Goal: Task Accomplishment & Management: Manage account settings

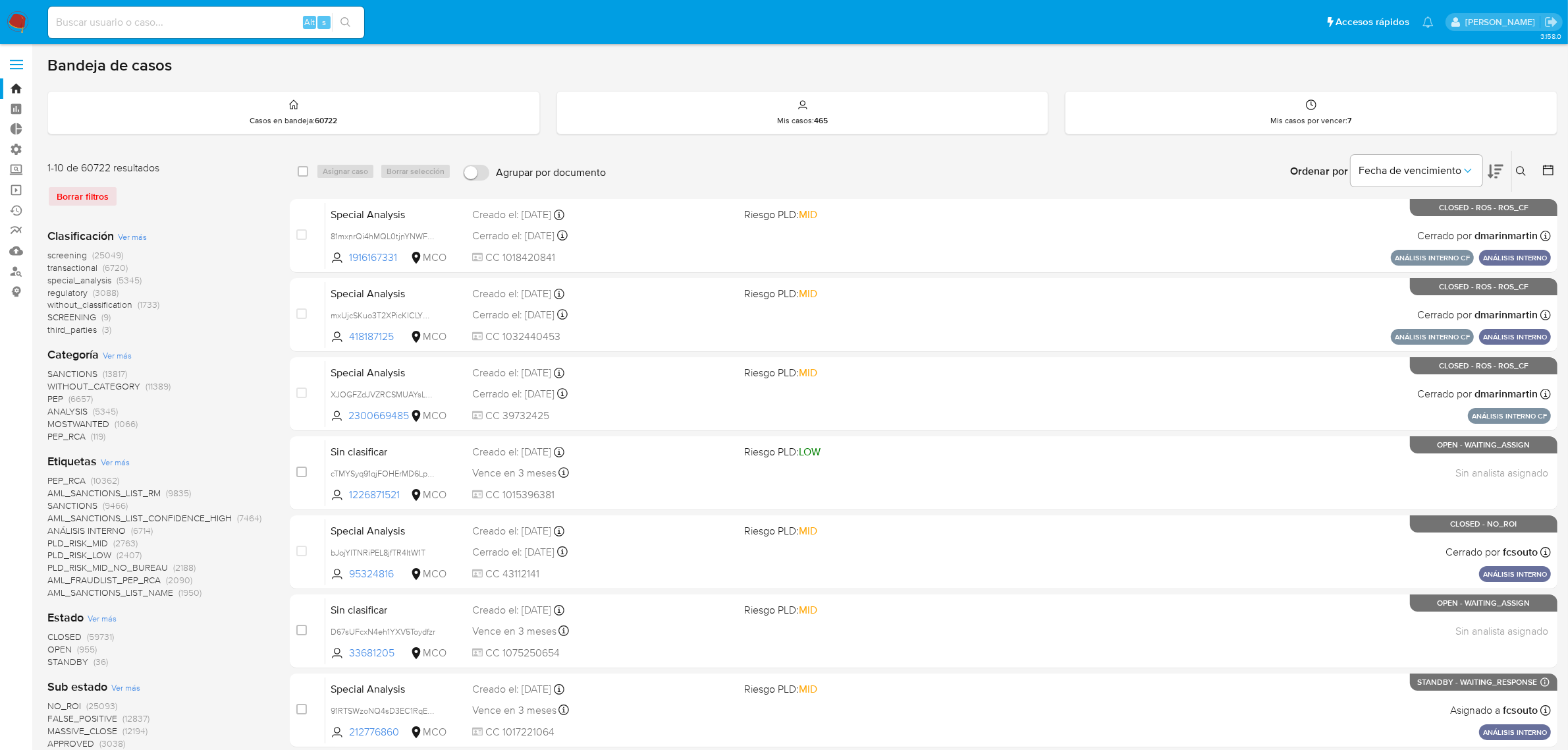
click at [11, 12] on img at bounding box center [18, 23] width 22 height 23
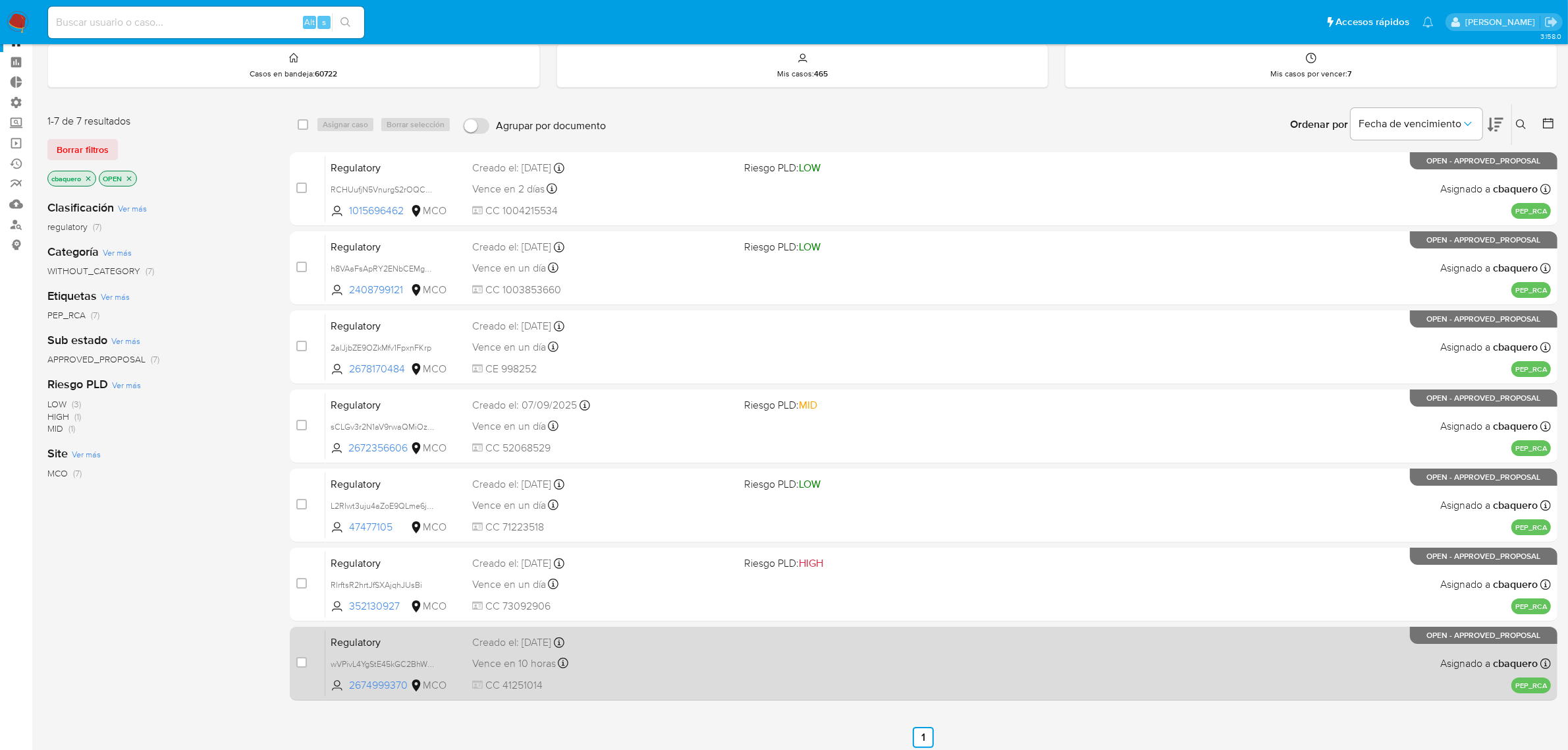
scroll to position [99, 0]
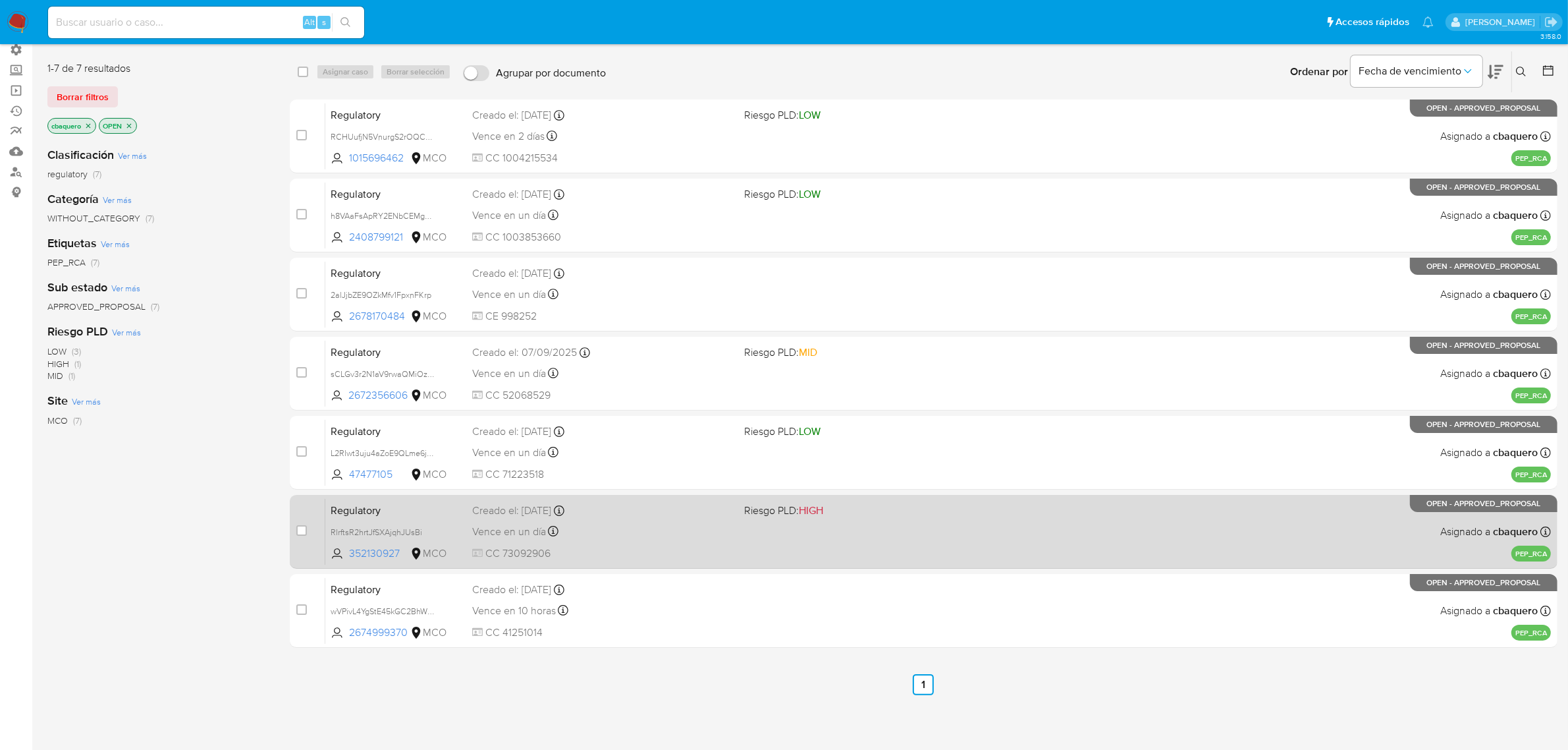
click at [657, 530] on div "Vence en un día Vence el 11/09/2025 11:37:44" at bounding box center [603, 531] width 262 height 18
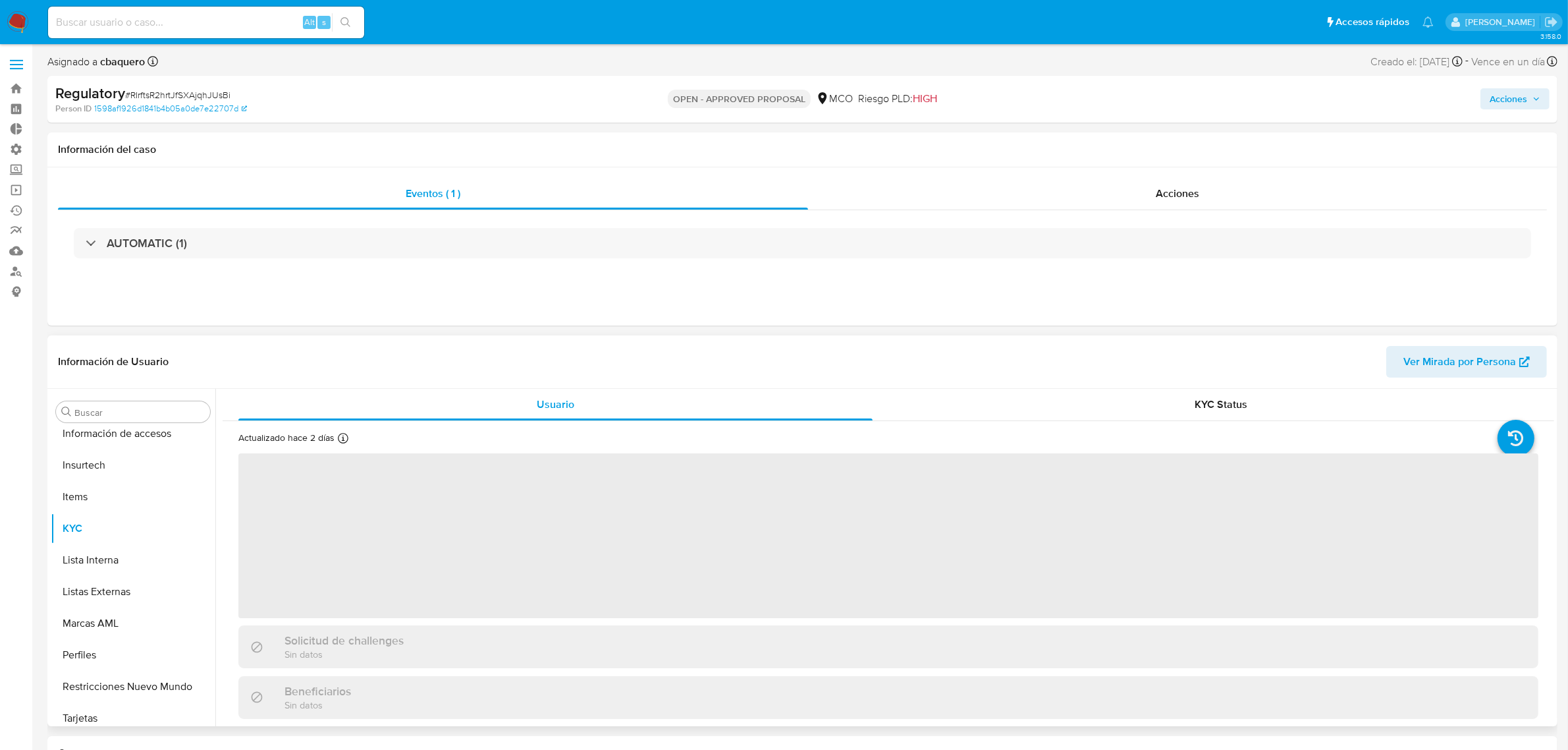
scroll to position [555, 0]
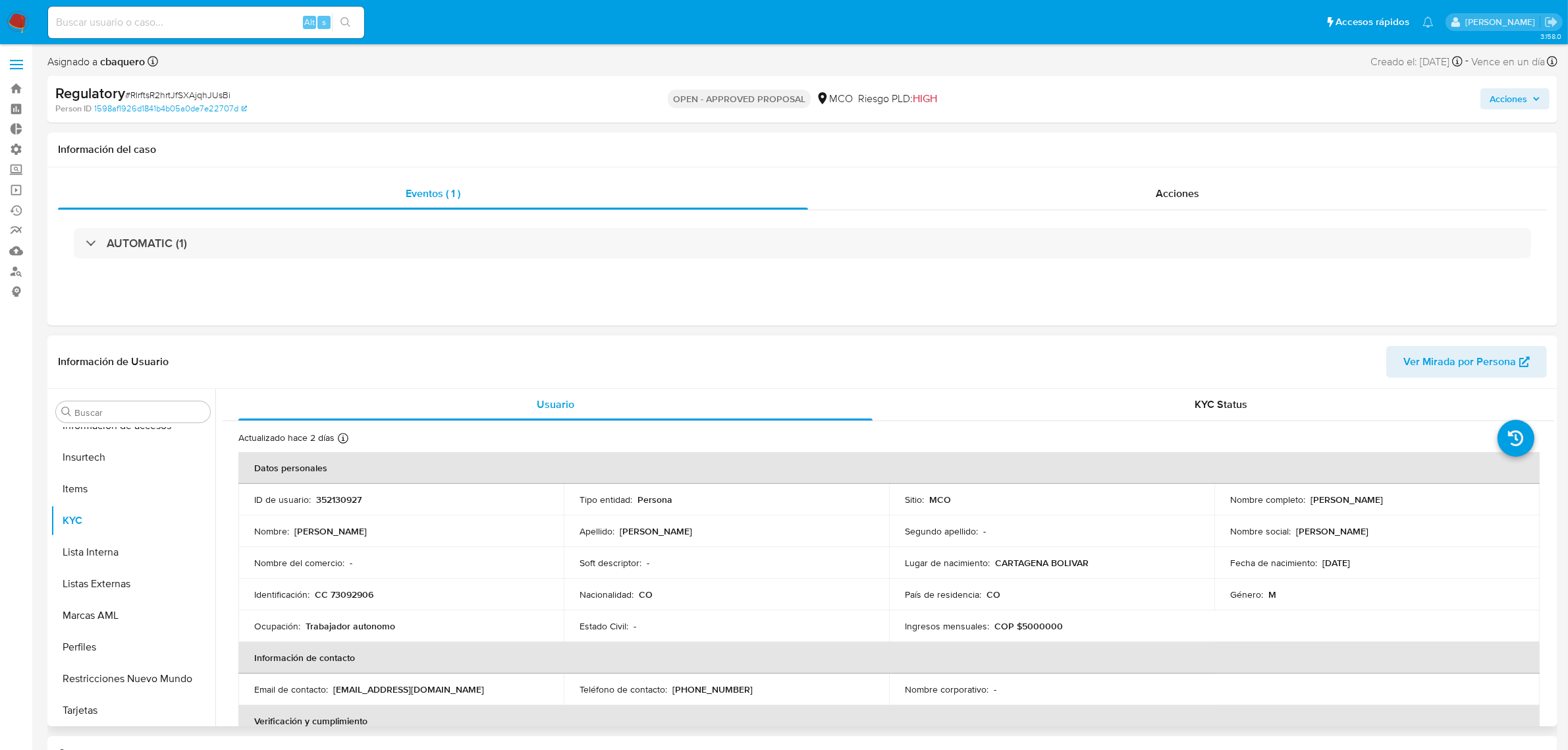
select select "10"
click at [103, 549] on button "Lista Interna" at bounding box center [128, 552] width 154 height 32
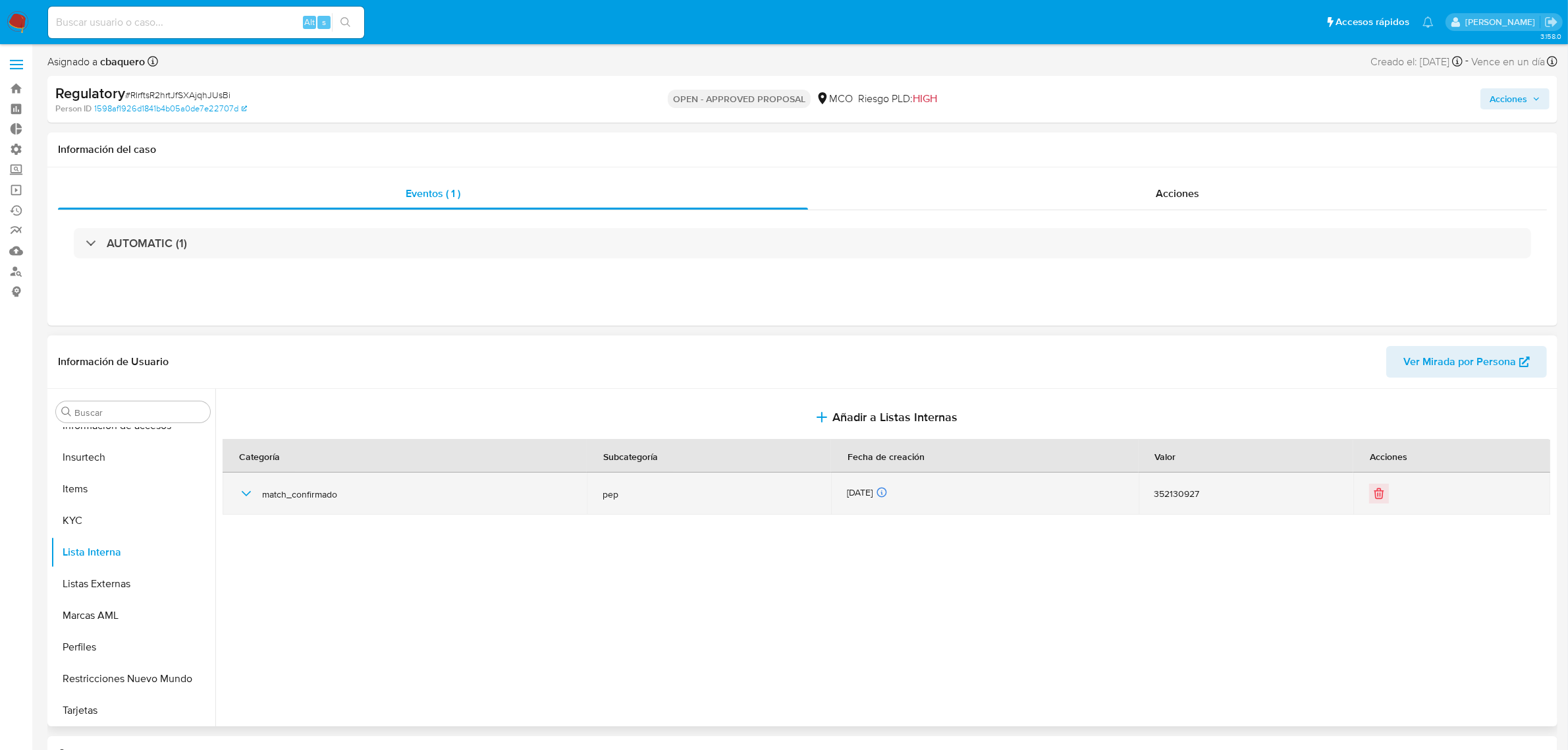
click at [250, 491] on icon "button" at bounding box center [246, 494] width 16 height 16
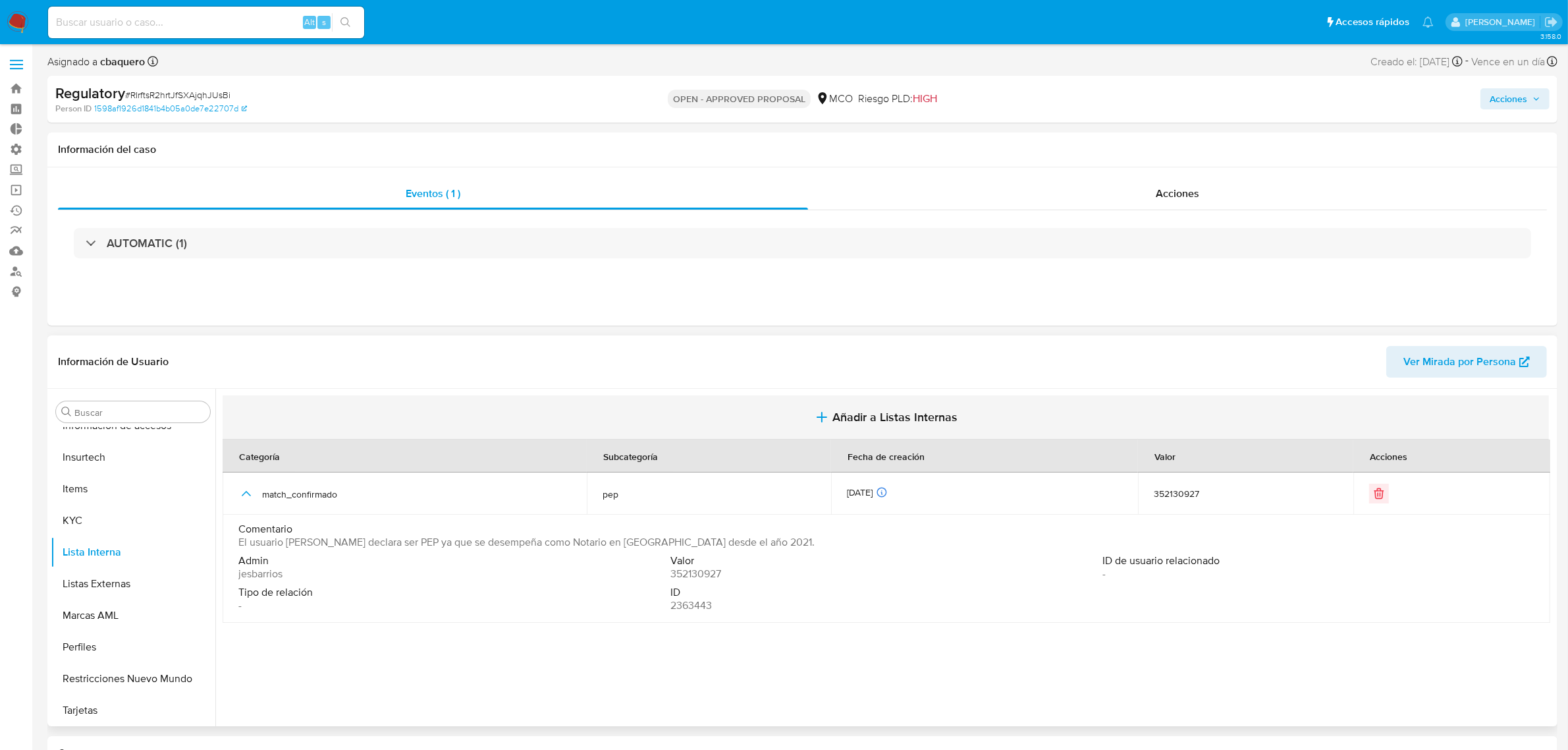
click at [849, 419] on span "Añadir a Listas Internas" at bounding box center [894, 417] width 125 height 15
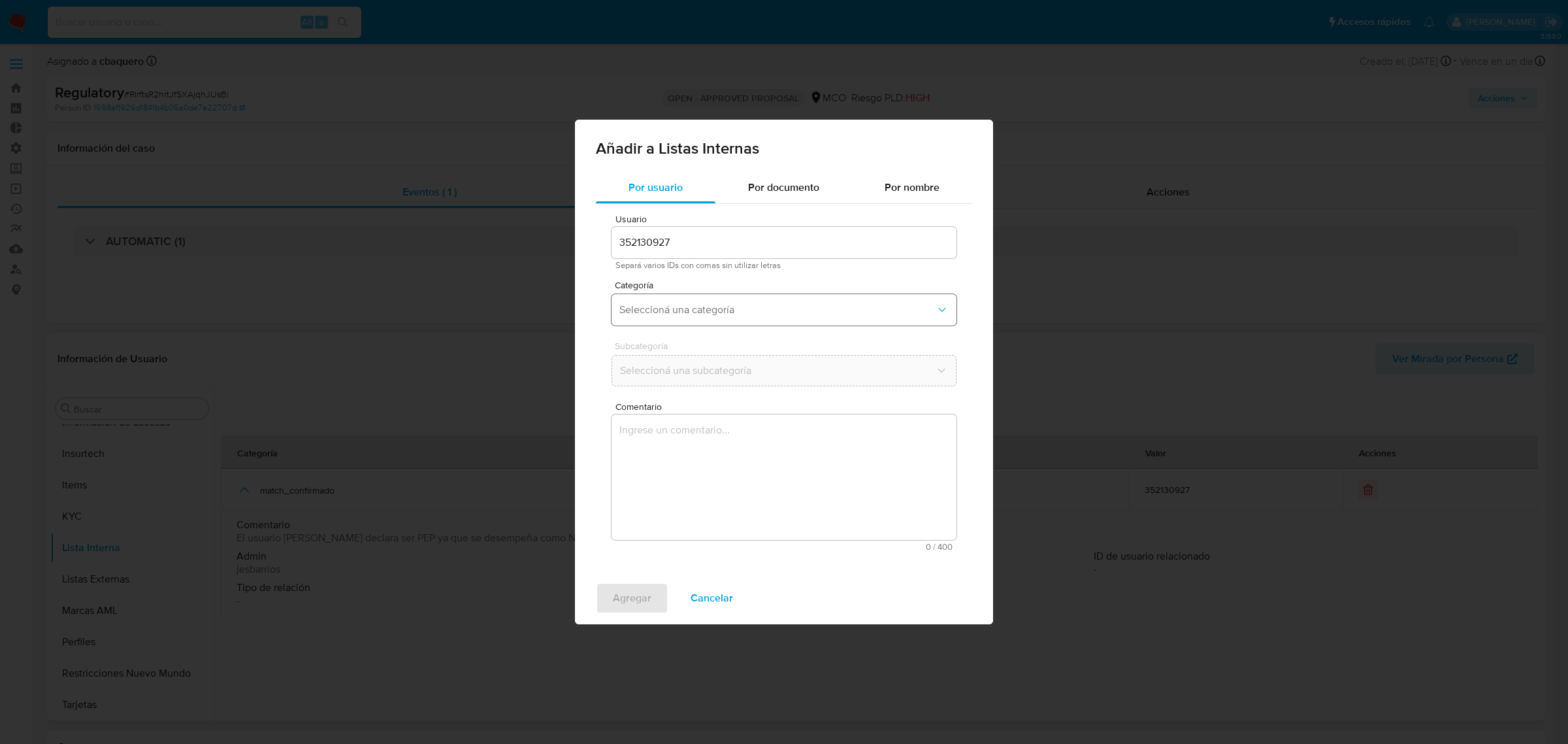
click at [689, 315] on span "Seleccioná una categoría" at bounding box center [778, 310] width 316 height 13
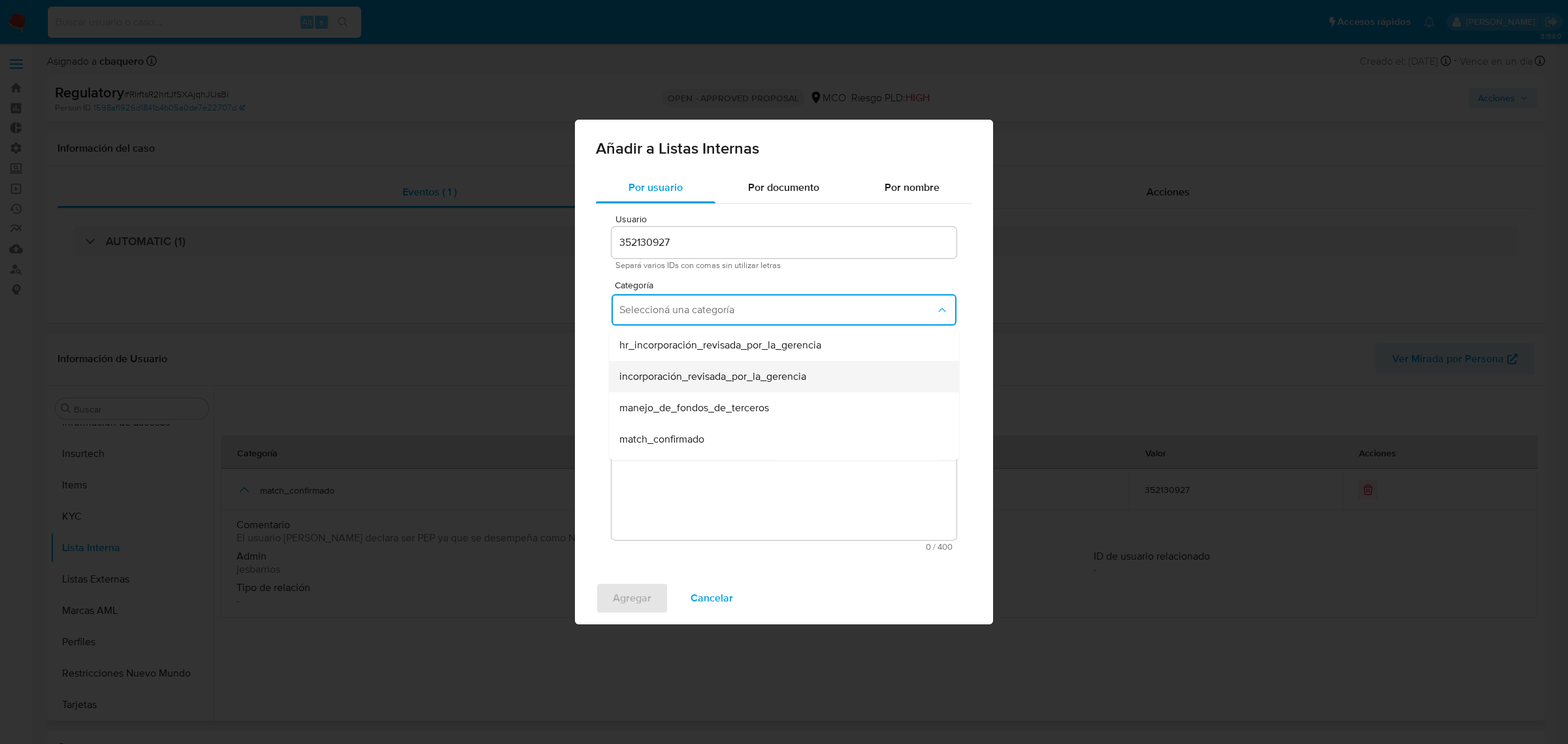
click at [674, 380] on span "incorporación_revisada_por_la_gerencia" at bounding box center [713, 376] width 187 height 13
click at [634, 349] on span "Subcategoría" at bounding box center [788, 346] width 345 height 9
click at [640, 366] on span "Seleccioná una subcategoría" at bounding box center [778, 370] width 316 height 13
drag, startPoint x: 641, startPoint y: 404, endPoint x: 723, endPoint y: 537, distance: 156.2
click at [640, 404] on span "aprobado" at bounding box center [641, 406] width 43 height 13
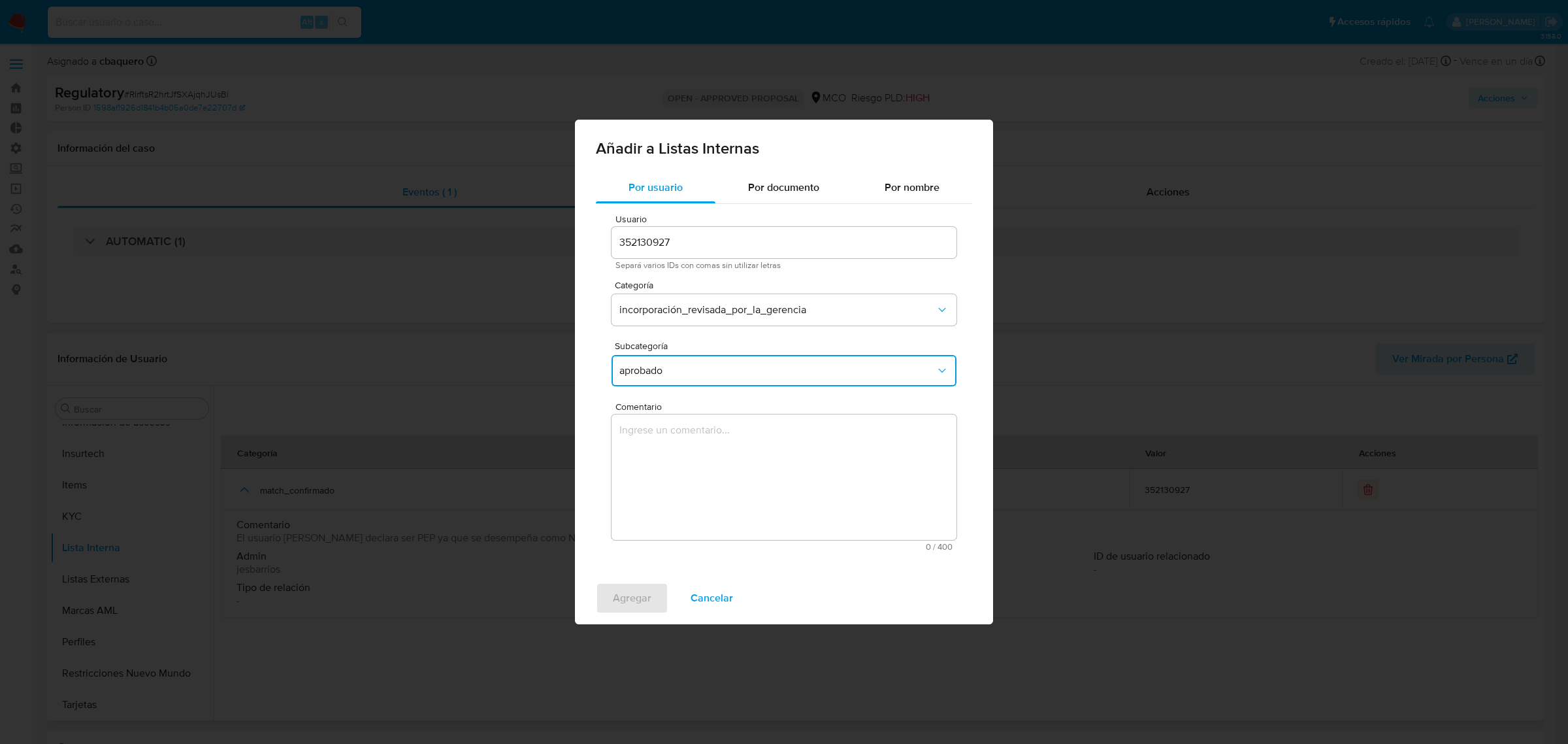
click at [681, 485] on textarea "Comentario" at bounding box center [784, 477] width 345 height 125
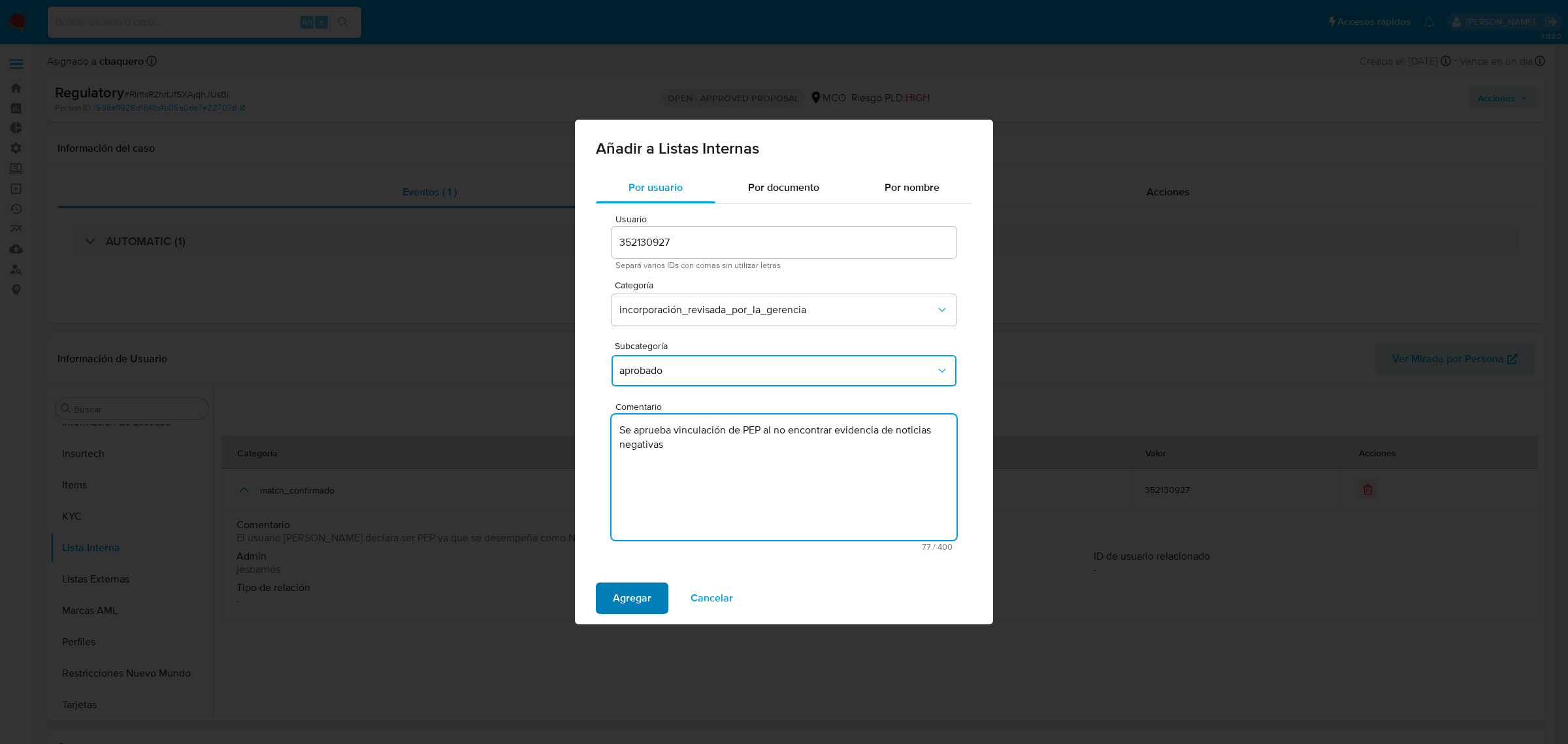
type textarea "Se aprueba vinculación de PEP al no encontrar evidencia de noticias negativas"
click at [632, 592] on span "Agregar" at bounding box center [632, 598] width 39 height 29
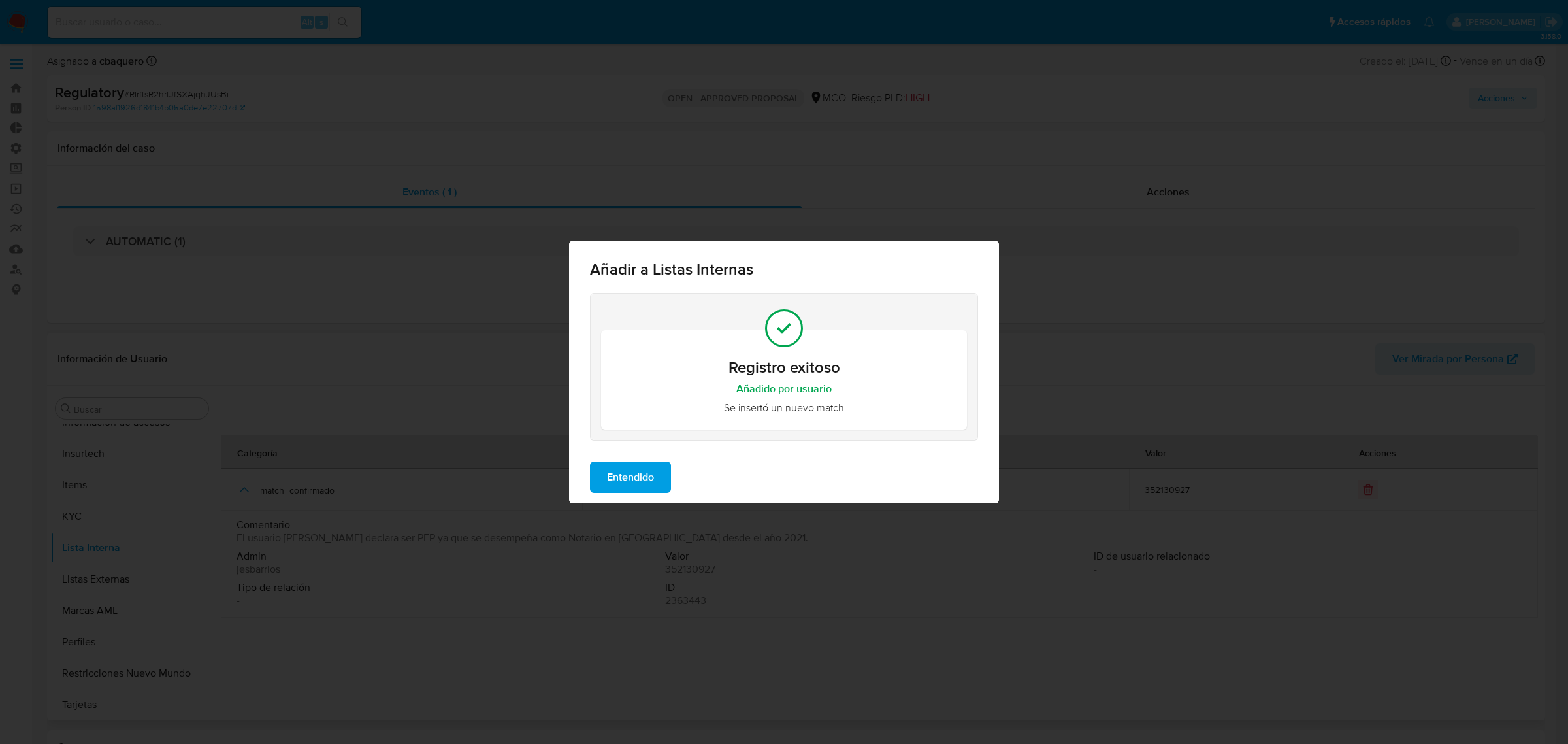
click at [634, 485] on span "Entendido" at bounding box center [631, 477] width 47 height 29
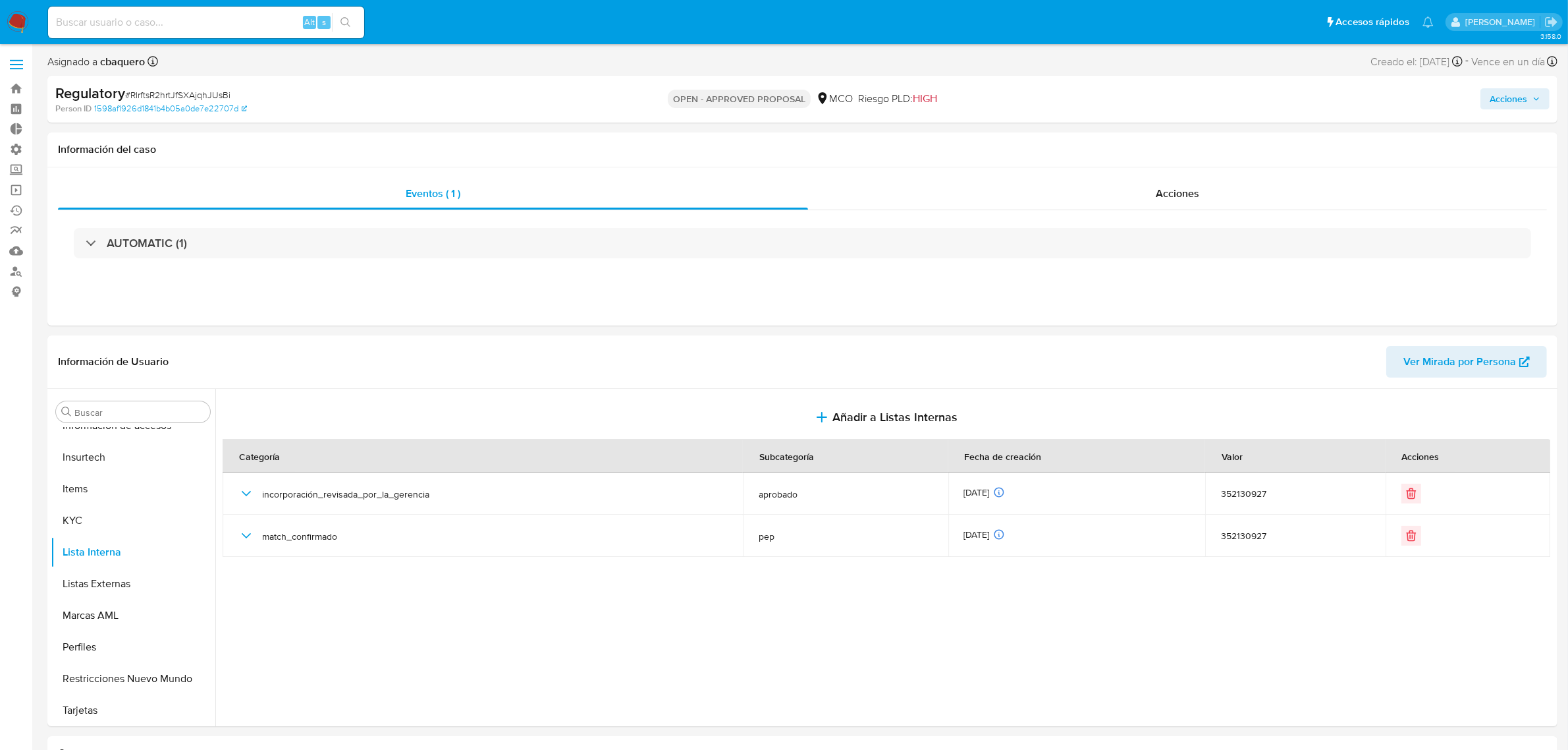
click at [1512, 96] on span "Acciones" at bounding box center [1508, 99] width 38 height 21
click at [1104, 156] on div "Resolución del caso Alt r" at bounding box center [1156, 141] width 126 height 34
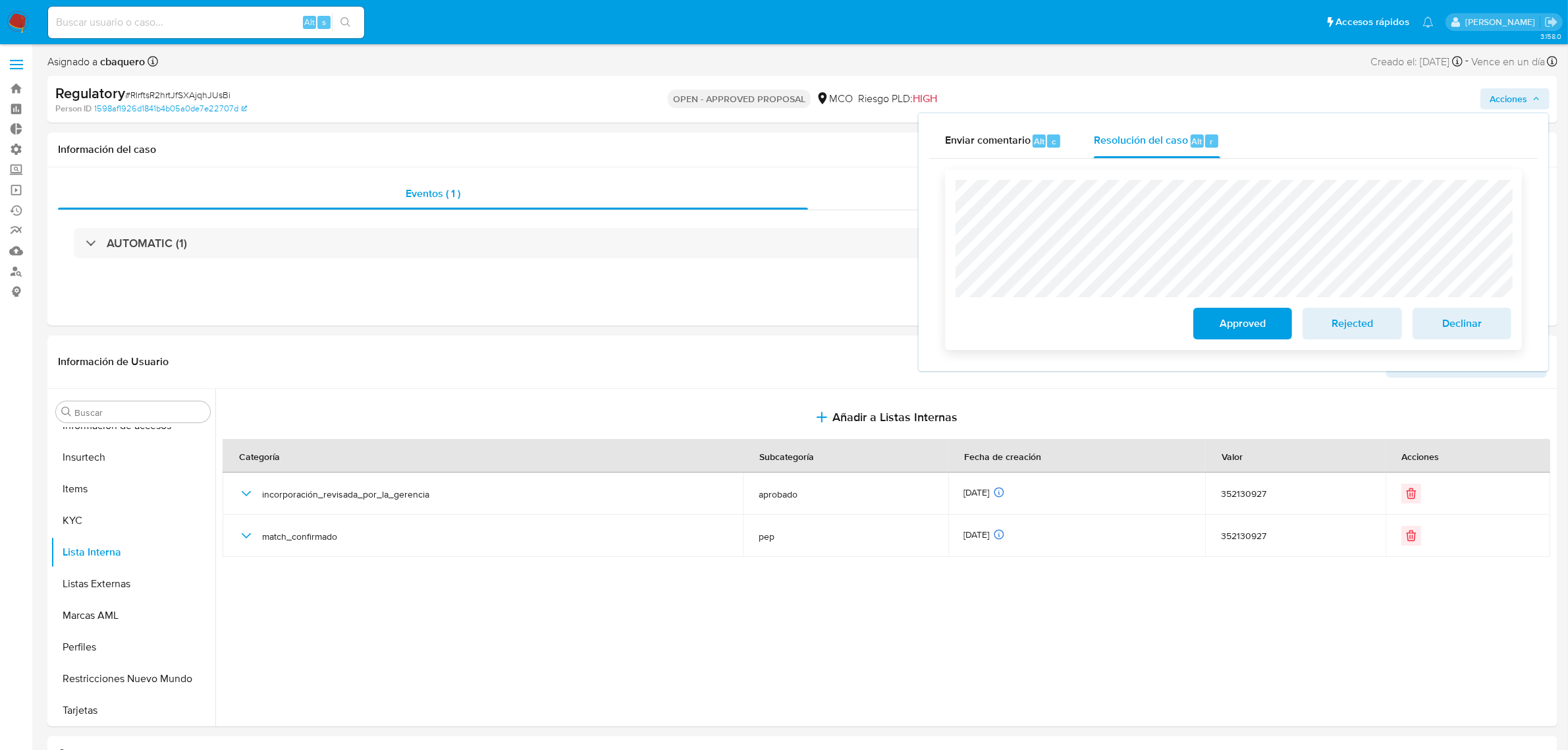
click at [1250, 326] on span "Approved" at bounding box center [1242, 324] width 65 height 29
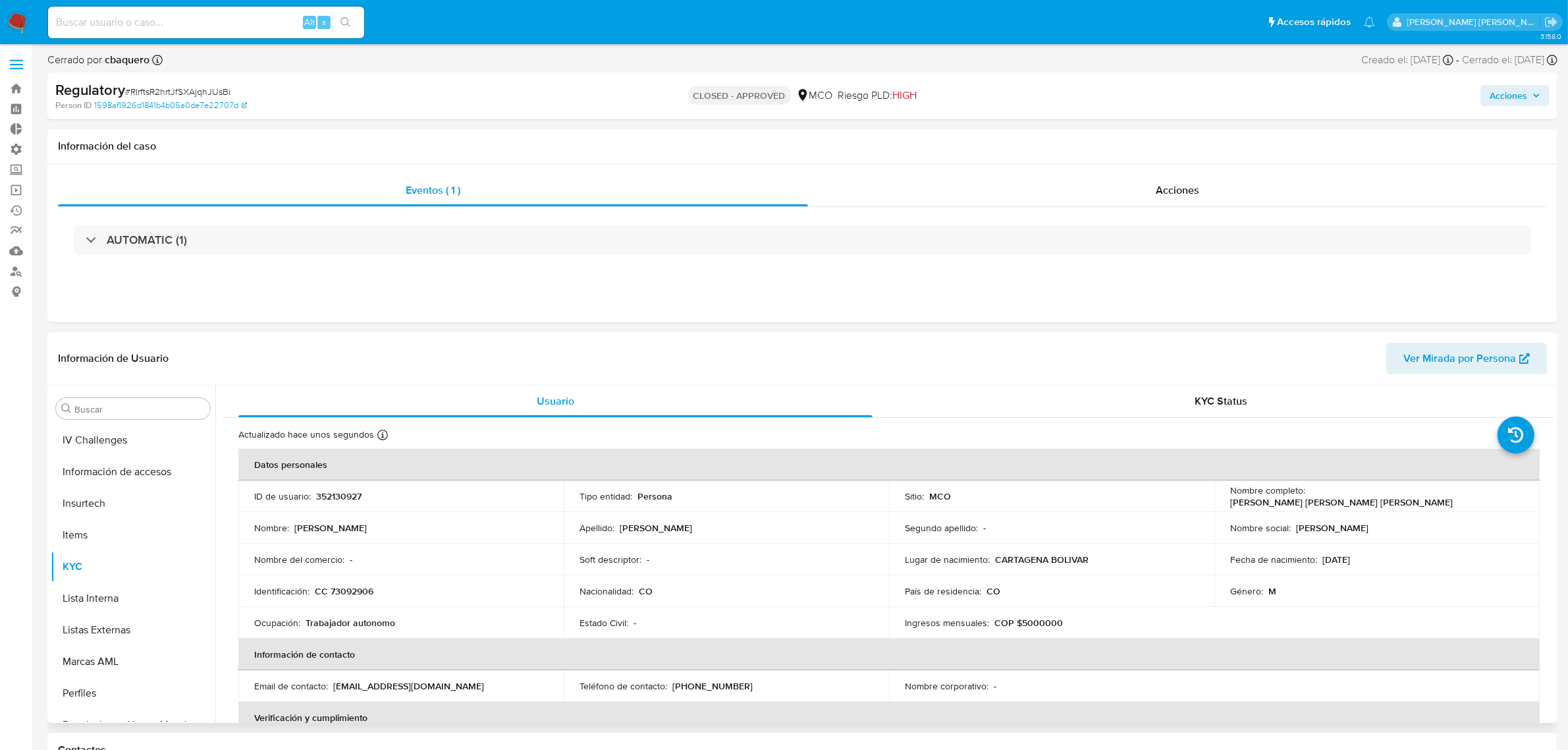
scroll to position [555, 0]
select select "10"
drag, startPoint x: 5, startPoint y: 15, endPoint x: 14, endPoint y: 20, distance: 10.3
click at [7, 15] on nav "Pausado Ver notificaciones Alt s Accesos rápidos Presiona las siguientes teclas…" at bounding box center [784, 22] width 1568 height 44
click at [17, 22] on img at bounding box center [18, 23] width 22 height 23
